Goal: Check status

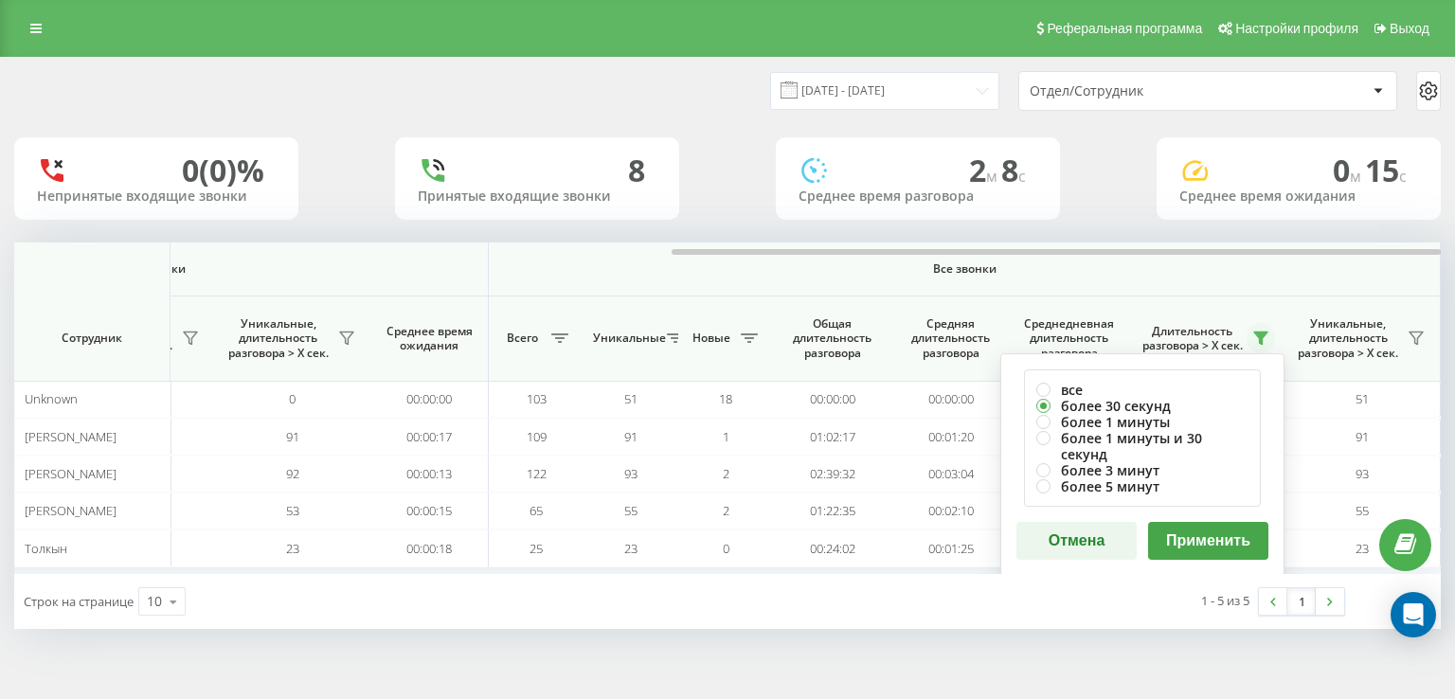
click at [1240, 498] on div "все более 30 секунд более 1 минуты более 1 минуты и 30 секунд более 3 минут бол…" at bounding box center [1142, 464] width 284 height 223
click at [1239, 522] on button "Применить" at bounding box center [1208, 541] width 120 height 38
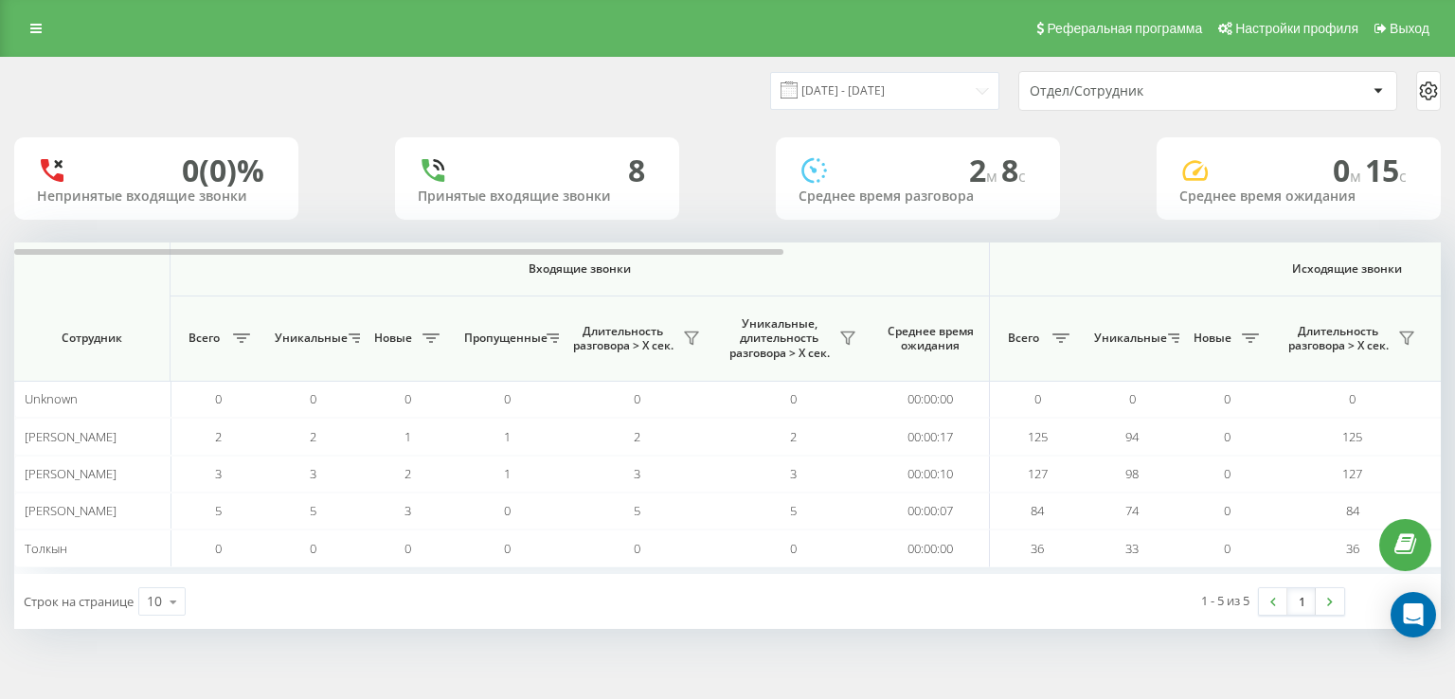
click at [1297, 257] on th "Исходящие звонки" at bounding box center [1347, 269] width 715 height 54
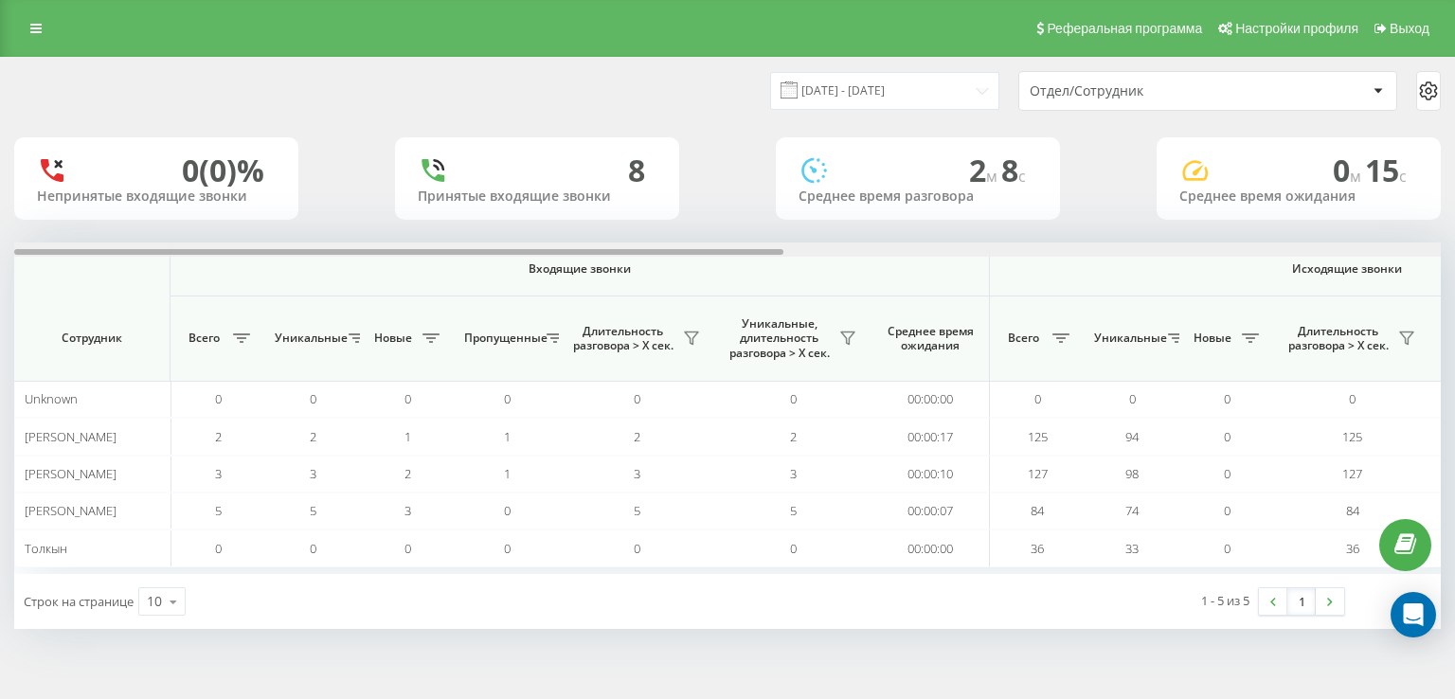
click at [1294, 251] on div at bounding box center [727, 249] width 1426 height 14
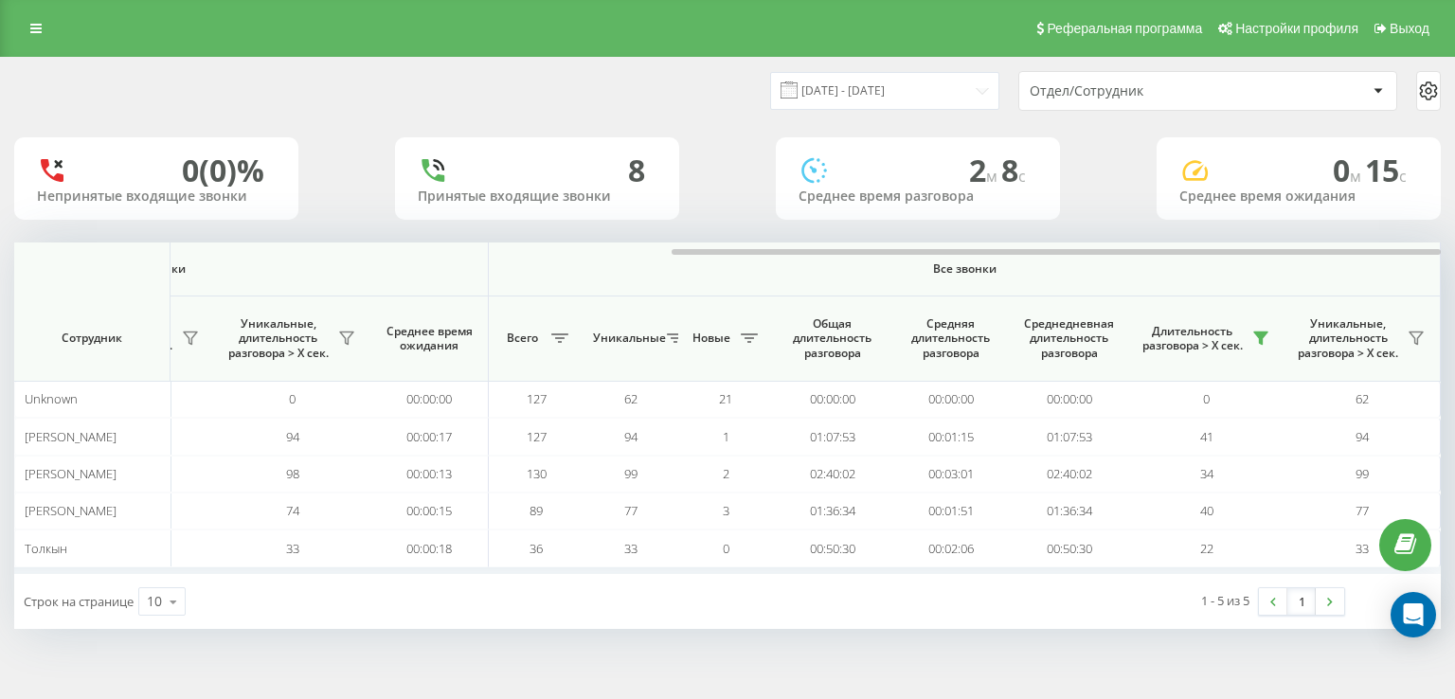
drag, startPoint x: 1276, startPoint y: 334, endPoint x: 1266, endPoint y: 342, distance: 12.1
click at [1275, 335] on th "Длительность разговора > Х сек." at bounding box center [1206, 338] width 156 height 85
click at [1262, 338] on icon at bounding box center [1260, 338] width 13 height 12
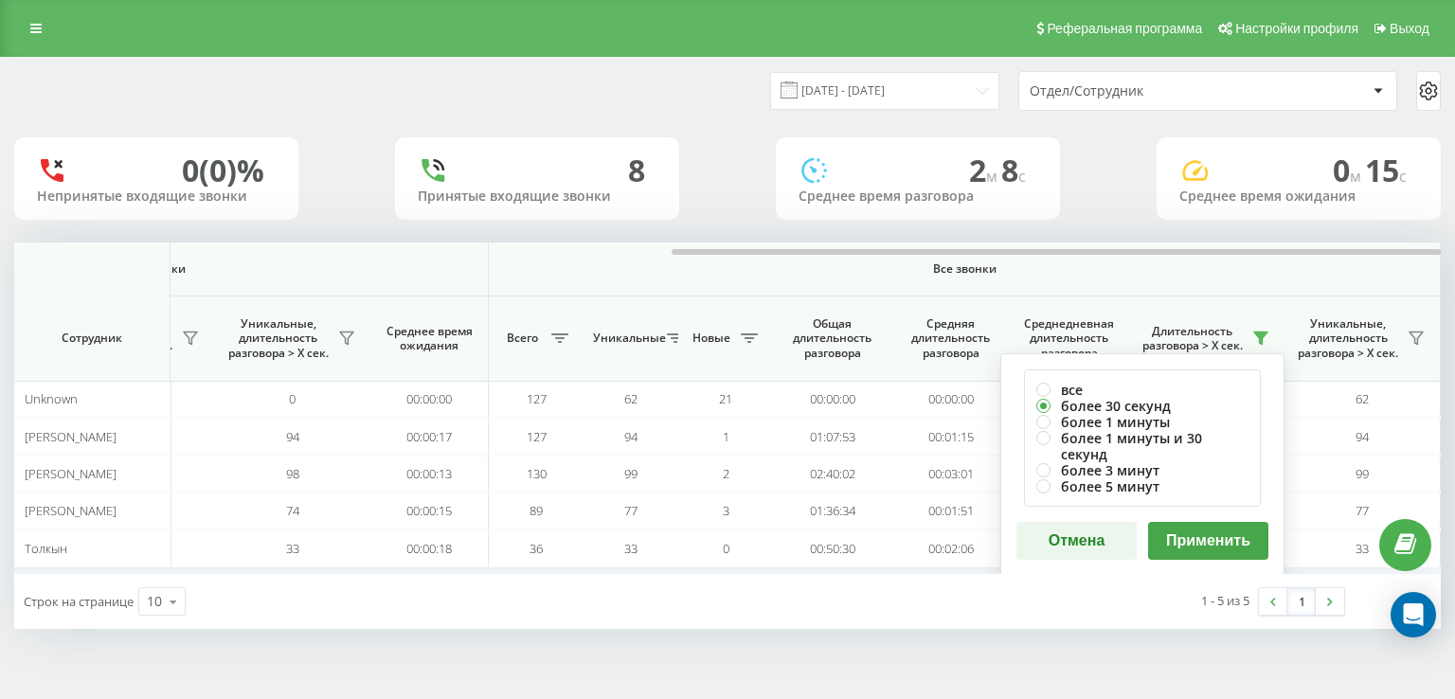
click at [1218, 524] on button "Применить" at bounding box center [1208, 541] width 120 height 38
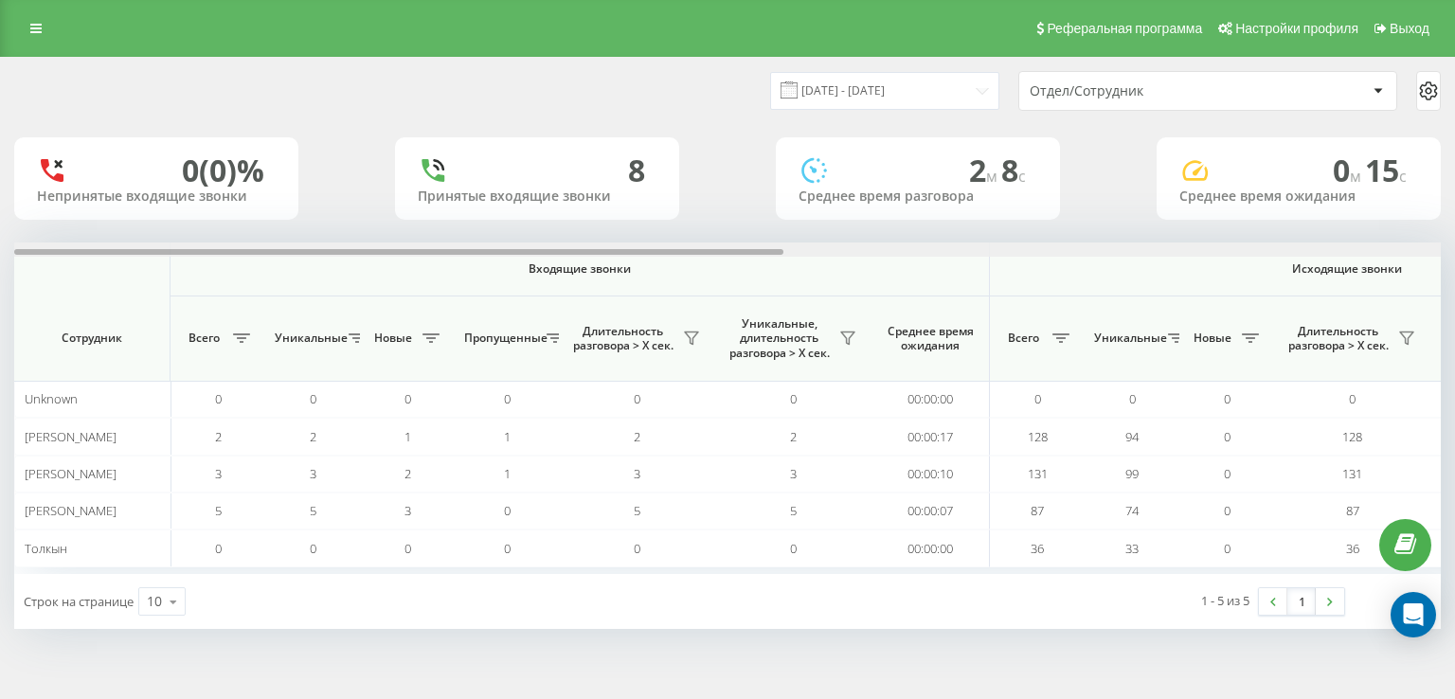
click at [1189, 249] on div at bounding box center [727, 249] width 1426 height 14
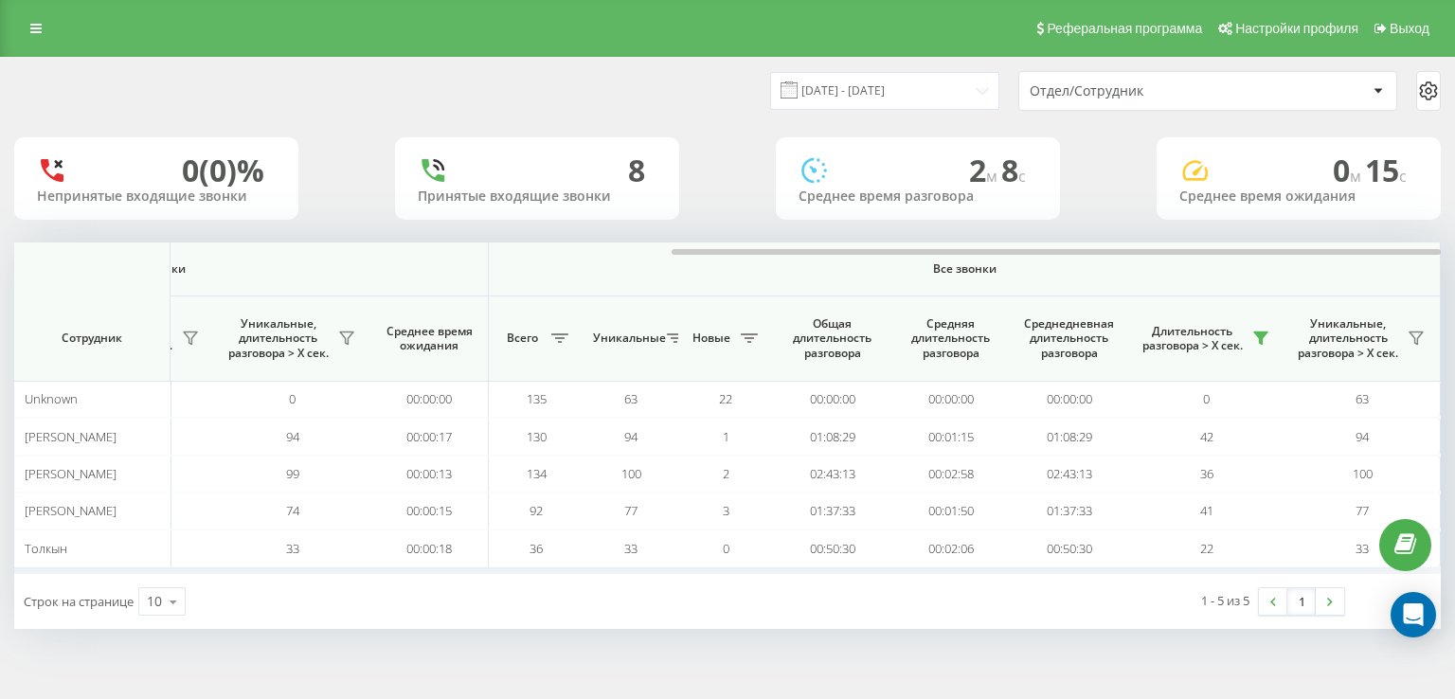
click at [750, 662] on div "[DATE] - [DATE] Отдел/Сотрудник 0 (0)% Непринятые входящие звонки 8 Принятые вх…" at bounding box center [727, 362] width 1455 height 610
